Goal: Information Seeking & Learning: Learn about a topic

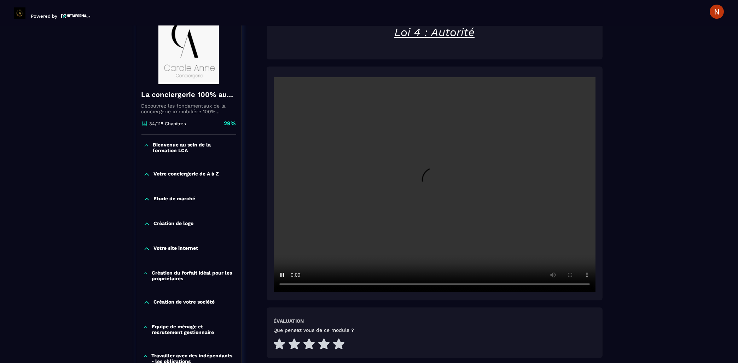
scroll to position [73, 0]
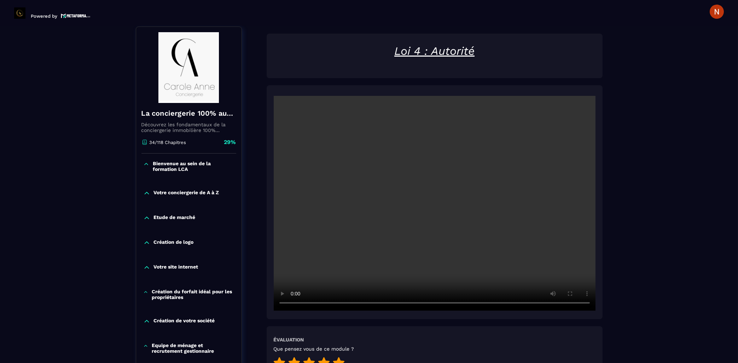
click at [339, 357] on icon at bounding box center [338, 362] width 11 height 11
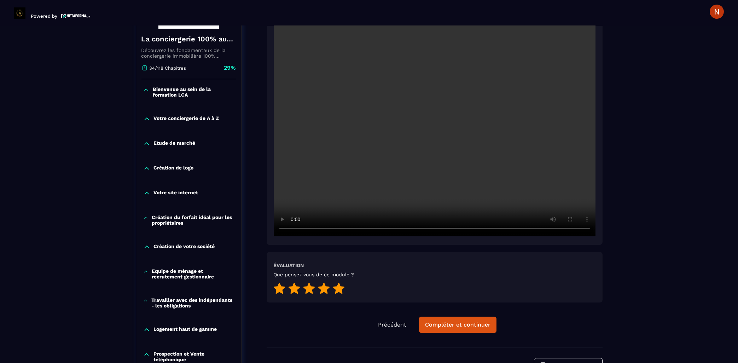
scroll to position [148, 0]
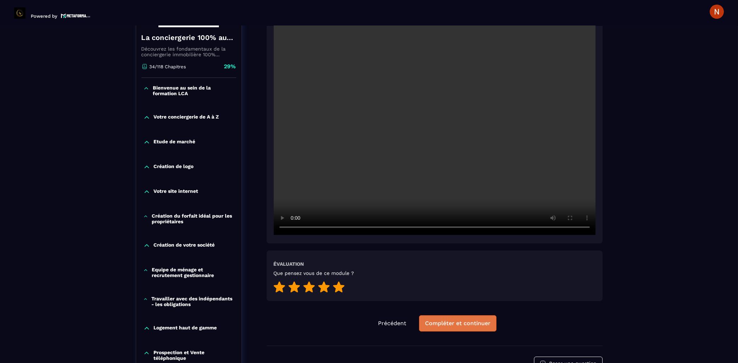
click at [457, 320] on div "Compléter et continuer" at bounding box center [457, 323] width 65 height 7
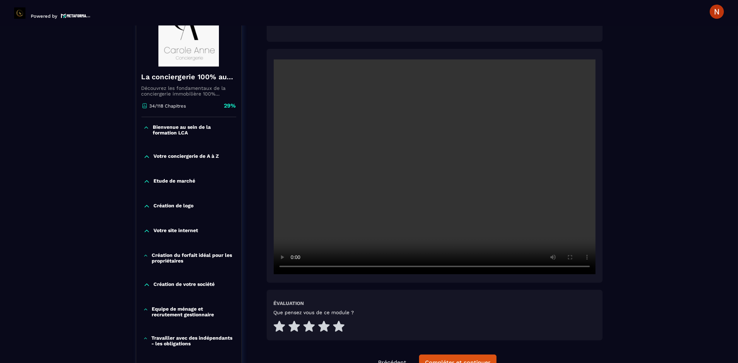
scroll to position [111, 0]
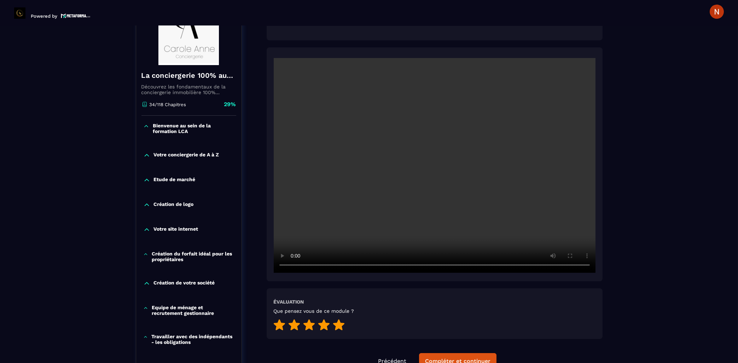
click at [343, 319] on icon at bounding box center [338, 324] width 11 height 11
click at [460, 357] on div "Compléter et continuer" at bounding box center [457, 360] width 65 height 7
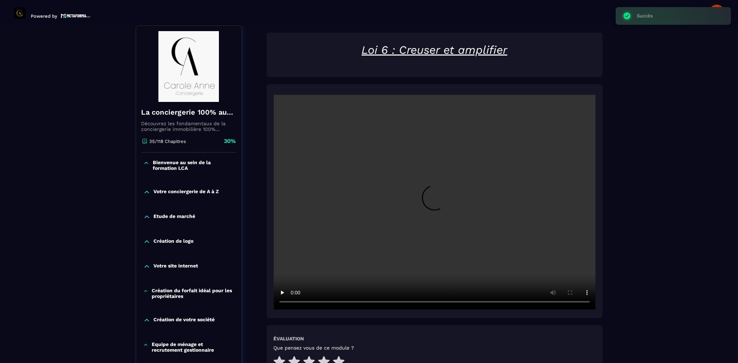
scroll to position [73, 0]
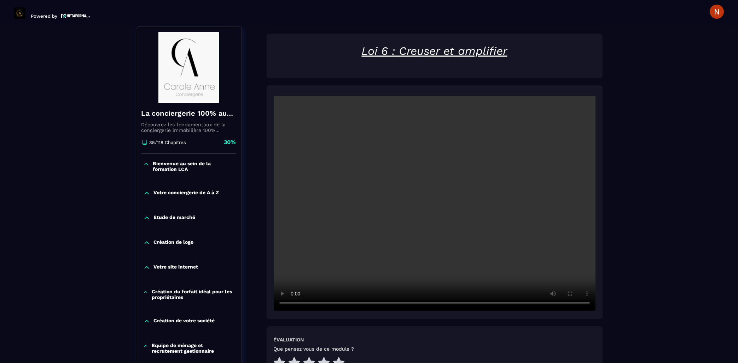
click at [424, 74] on div "Loi 6 : Creuser et amplifier Évaluation Que pensez vous de ce module ? Précéden…" at bounding box center [435, 227] width 336 height 387
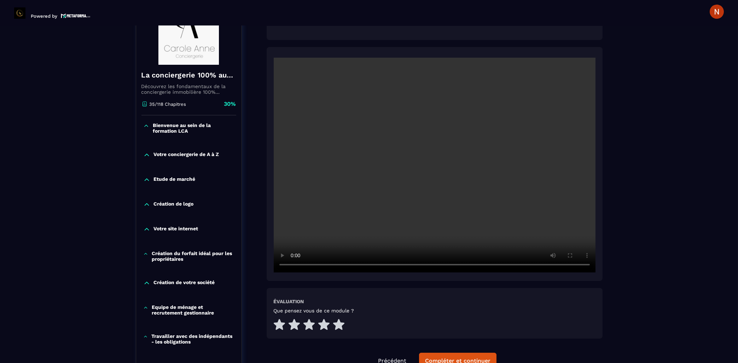
scroll to position [111, 0]
click at [338, 319] on icon at bounding box center [338, 324] width 11 height 11
click at [429, 357] on div "Compléter et continuer" at bounding box center [457, 360] width 65 height 7
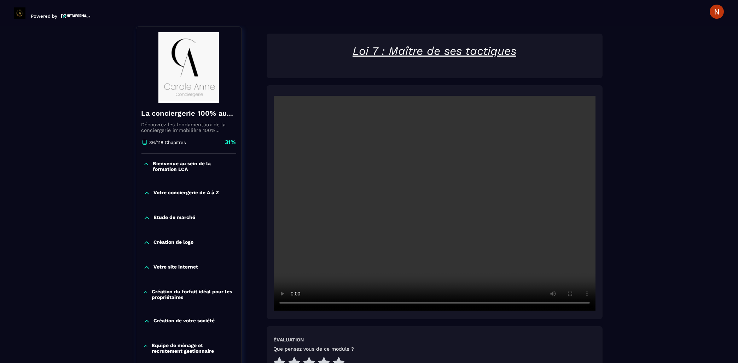
scroll to position [148, 0]
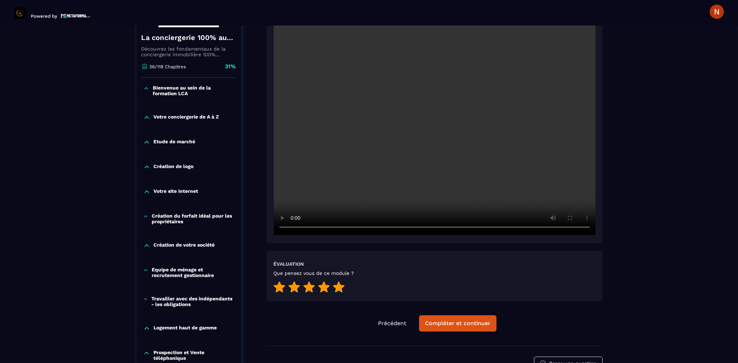
click at [339, 281] on icon at bounding box center [338, 286] width 11 height 11
click at [426, 320] on div "Compléter et continuer" at bounding box center [457, 323] width 65 height 7
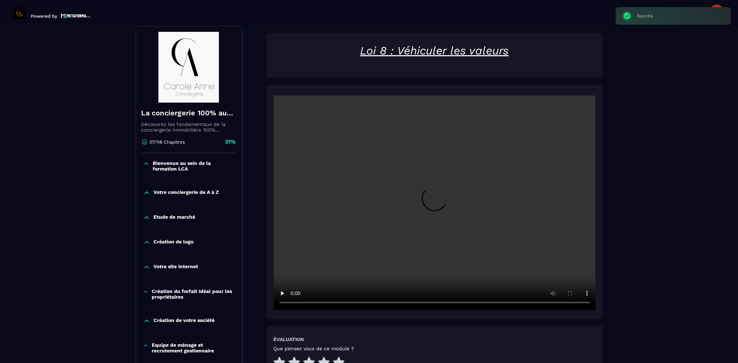
scroll to position [73, 0]
